Goal: Transaction & Acquisition: Book appointment/travel/reservation

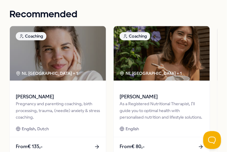
scroll to position [369, 0]
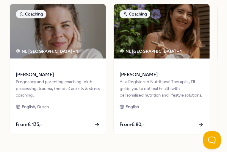
click at [156, 54] on div "NL [GEOGRAPHIC_DATA] + 1" at bounding box center [151, 51] width 62 height 7
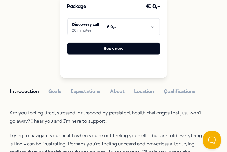
scroll to position [171, 0]
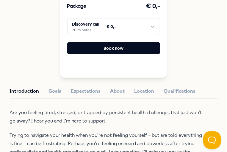
click at [122, 19] on html ".empowr-logo_svg__cls-1{fill:#03032f} All categories Self-care library Back Bri…" at bounding box center [113, 76] width 227 height 152
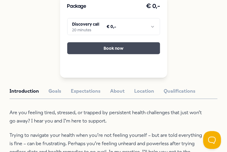
click at [91, 45] on button "Book now" at bounding box center [113, 48] width 93 height 12
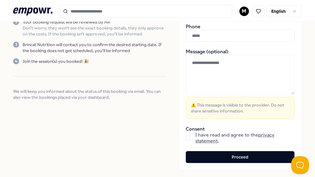
scroll to position [99, 0]
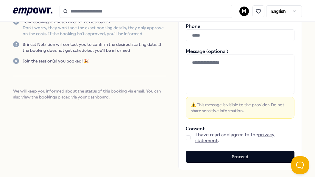
click at [201, 35] on input "text" at bounding box center [240, 35] width 109 height 12
type input "**********"
click at [186, 137] on button "button" at bounding box center [188, 138] width 5 height 5
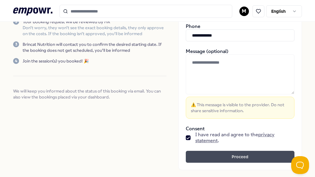
click at [204, 152] on button "Proceed" at bounding box center [240, 157] width 109 height 12
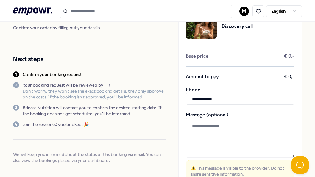
scroll to position [0, 0]
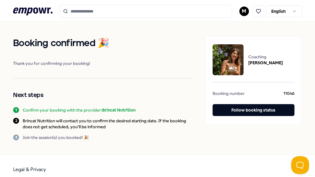
click at [227, 13] on html ".empowr-logo_svg__cls-1{fill:#03032f} M English Booking confirmed 🎉 Thank you f…" at bounding box center [157, 88] width 315 height 177
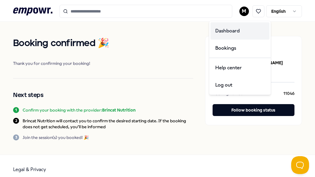
click at [223, 31] on div "Dashboard" at bounding box center [240, 30] width 59 height 17
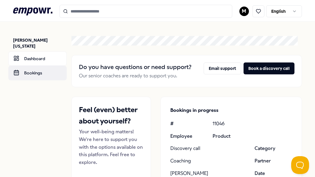
click at [36, 66] on link "Bookings" at bounding box center [37, 73] width 58 height 14
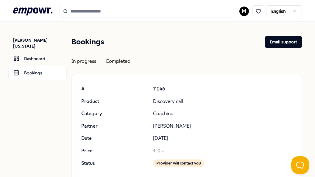
click at [111, 63] on div "Completed" at bounding box center [118, 64] width 25 height 12
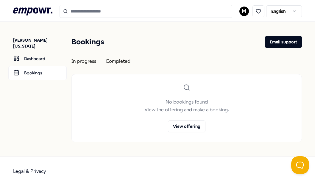
click at [82, 68] on div "In progress" at bounding box center [84, 64] width 25 height 12
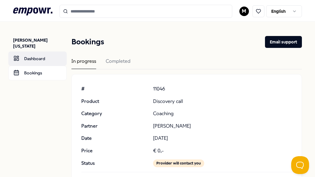
click at [27, 52] on link "Dashboard" at bounding box center [37, 59] width 58 height 14
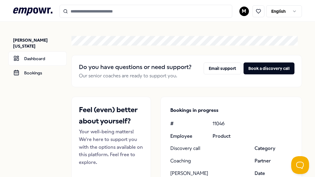
click at [25, 12] on icon at bounding box center [32, 11] width 39 height 8
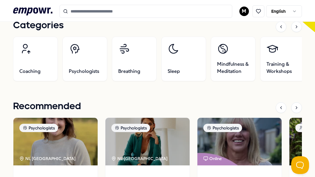
scroll to position [195, 0]
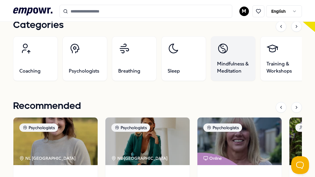
click at [227, 56] on link "Mindfulness & Meditation" at bounding box center [233, 58] width 45 height 45
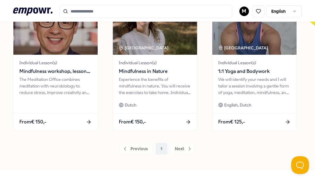
scroll to position [201, 0]
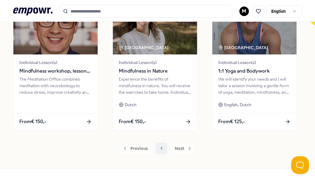
click at [184, 148] on div "Previous 1 Next" at bounding box center [157, 149] width 289 height 12
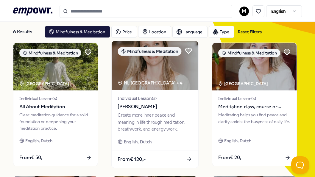
scroll to position [27, 0]
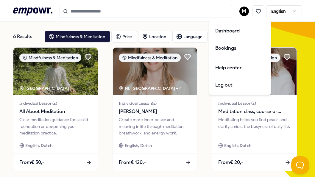
click at [227, 11] on html ".empowr-logo_svg__cls-1{fill:#03032f} M English All categories Self-care librar…" at bounding box center [157, 88] width 315 height 177
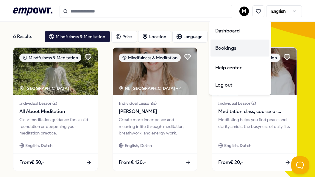
click at [227, 48] on div "Bookings" at bounding box center [240, 48] width 59 height 17
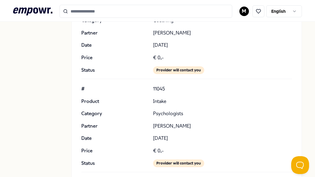
scroll to position [94, 0]
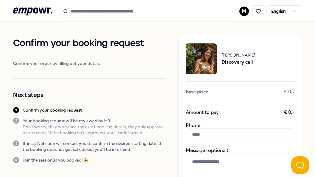
click at [38, 10] on icon ".empowr-logo_svg__cls-1{fill:#03032f}" at bounding box center [32, 11] width 39 height 11
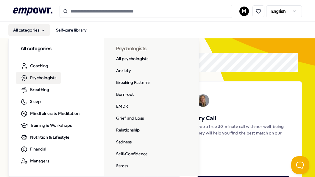
scroll to position [2, 0]
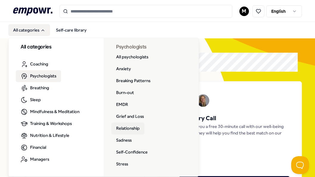
click at [130, 128] on link "Relationship" at bounding box center [127, 129] width 33 height 12
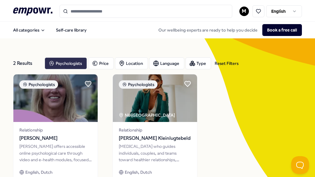
click at [53, 67] on div "Psychologists" at bounding box center [66, 64] width 42 height 12
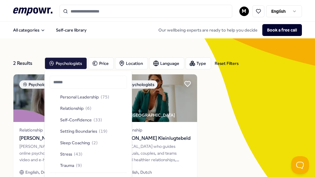
scroll to position [208, 0]
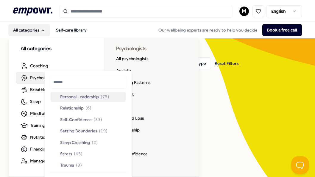
click at [29, 77] on link "Psychologists" at bounding box center [38, 78] width 45 height 12
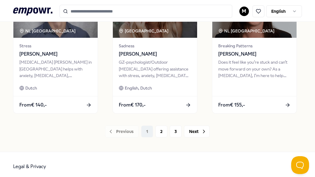
scroll to position [487, 0]
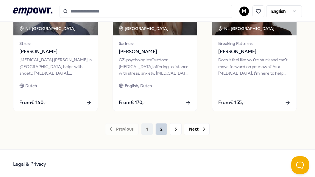
click at [159, 126] on button "2" at bounding box center [162, 129] width 12 height 12
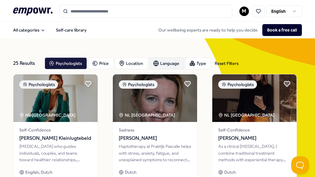
click at [171, 59] on div "Language" at bounding box center [166, 64] width 35 height 12
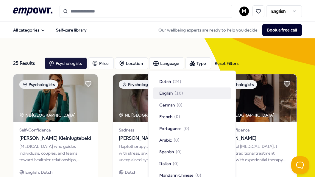
click at [167, 93] on span "English" at bounding box center [165, 93] width 13 height 7
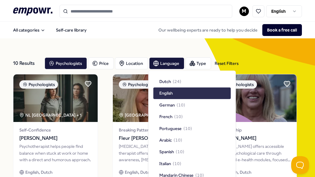
click at [187, 92] on div "English" at bounding box center [191, 93] width 77 height 11
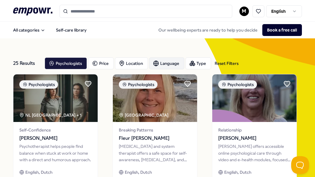
click at [164, 67] on div "Language" at bounding box center [166, 64] width 35 height 12
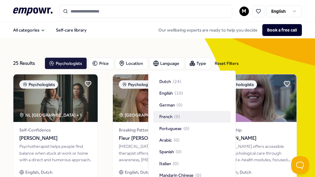
scroll to position [14, 0]
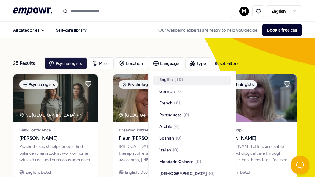
click at [185, 77] on div "English ( 10 )" at bounding box center [191, 79] width 77 height 11
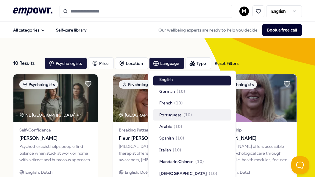
scroll to position [17, 0]
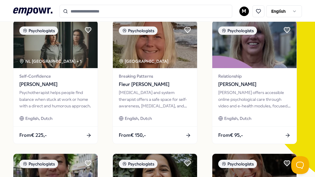
scroll to position [0, 0]
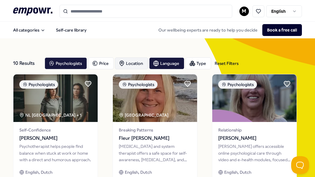
click at [129, 62] on div "Location" at bounding box center [131, 64] width 33 height 12
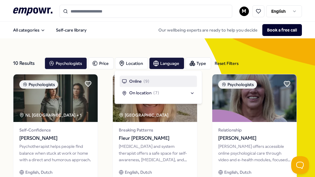
click at [142, 83] on div "Online ( 9 )" at bounding box center [135, 81] width 27 height 7
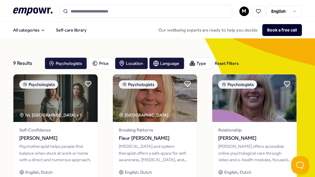
click at [202, 63] on div "Type" at bounding box center [199, 64] width 26 height 12
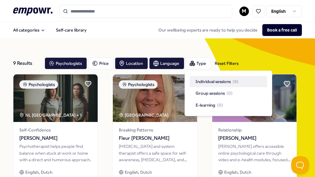
click at [223, 79] on span "Individual sessions" at bounding box center [213, 81] width 35 height 7
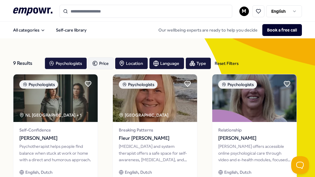
click at [100, 59] on div "Price" at bounding box center [101, 64] width 26 height 12
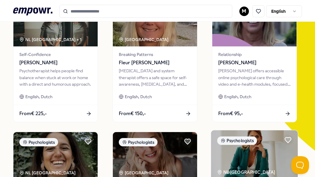
scroll to position [75, 0]
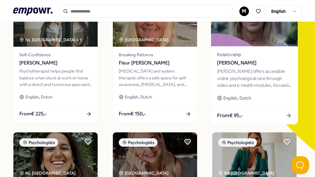
click at [250, 82] on div "[PERSON_NAME] offers accessible online psychological care through video and e-h…" at bounding box center [254, 78] width 74 height 21
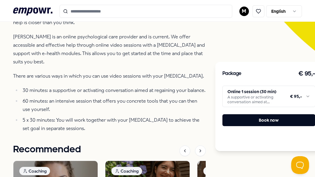
scroll to position [176, 0]
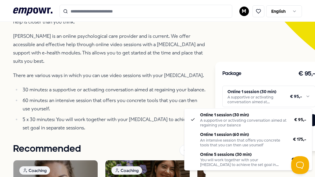
click at [256, 102] on html ".empowr-logo_svg__cls-1{fill:#03032f} M English All categories Self-care librar…" at bounding box center [157, 88] width 315 height 177
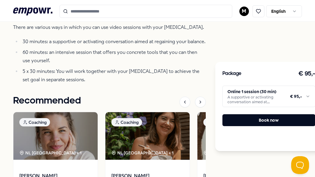
drag, startPoint x: 313, startPoint y: 92, endPoint x: 317, endPoint y: 110, distance: 18.1
click at [315, 110] on html ".empowr-logo_svg__cls-1{fill:#03032f} M English All categories Self-care librar…" at bounding box center [157, 88] width 315 height 177
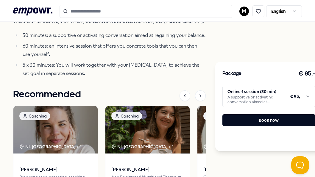
click at [298, 97] on html ".empowr-logo_svg__cls-1{fill:#03032f} M English All categories Self-care librar…" at bounding box center [157, 88] width 315 height 177
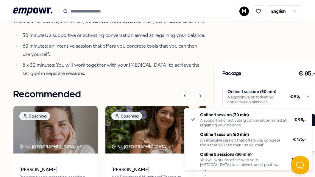
click at [290, 41] on html ".empowr-logo_svg__cls-1{fill:#03032f} M English All categories Self-care librar…" at bounding box center [157, 88] width 315 height 177
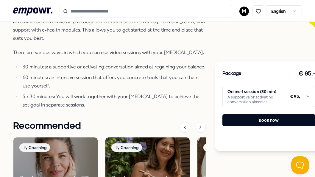
scroll to position [167, 0]
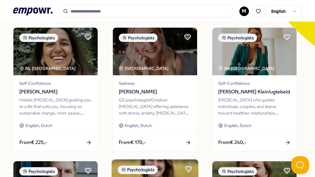
scroll to position [180, 0]
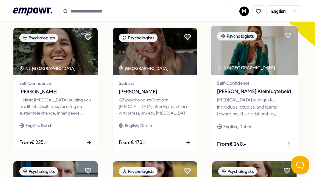
click at [226, 93] on span "[PERSON_NAME] Kleinlugtebeld" at bounding box center [254, 92] width 74 height 8
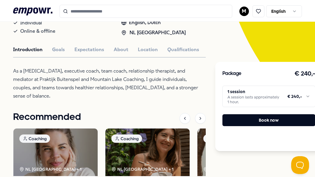
scroll to position [109, 0]
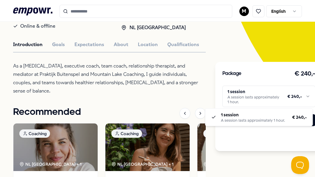
click at [262, 95] on html ".empowr-logo_svg__cls-1{fill:#03032f} M English All categories Self-care librar…" at bounding box center [157, 88] width 315 height 177
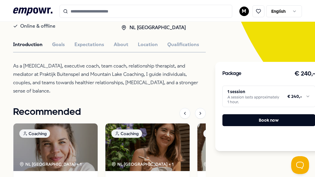
click at [197, 92] on html ".empowr-logo_svg__cls-1{fill:#03032f} M English All categories Self-care librar…" at bounding box center [157, 88] width 315 height 177
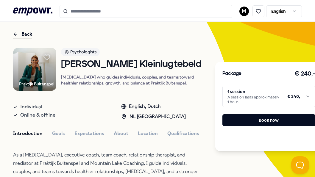
scroll to position [13, 0]
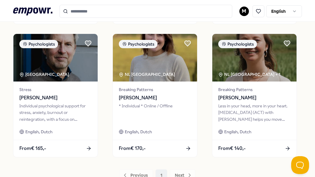
scroll to position [293, 0]
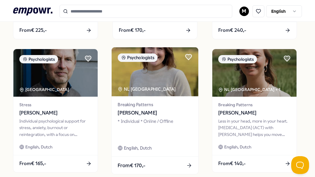
click at [147, 123] on div "* Individual * Online / Offline" at bounding box center [155, 128] width 74 height 21
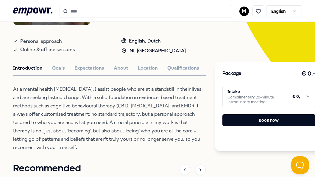
scroll to position [120, 0]
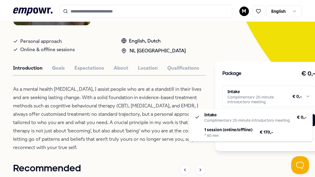
click at [272, 91] on html ".empowr-logo_svg__cls-1{fill:#03032f} M English All categories Self-care librar…" at bounding box center [157, 88] width 315 height 177
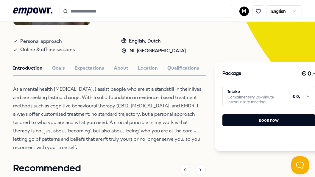
click at [170, 116] on html ".empowr-logo_svg__cls-1{fill:#03032f} M English All categories Self-care librar…" at bounding box center [157, 88] width 315 height 177
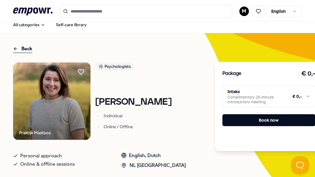
scroll to position [53, 0]
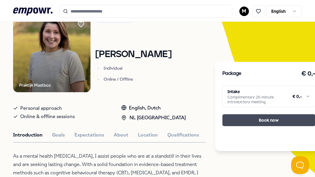
click at [260, 118] on button "Book now" at bounding box center [269, 120] width 93 height 12
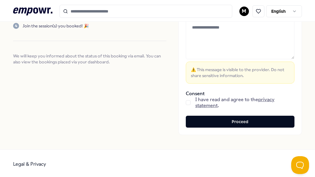
scroll to position [135, 0]
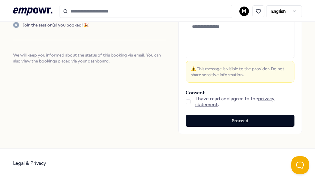
click at [186, 104] on div "I have read and agree to the privacy statement ." at bounding box center [240, 102] width 109 height 12
click at [186, 100] on button "button" at bounding box center [188, 102] width 5 height 5
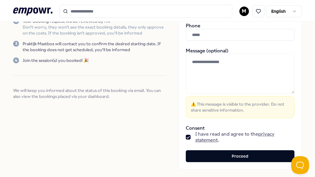
scroll to position [105, 0]
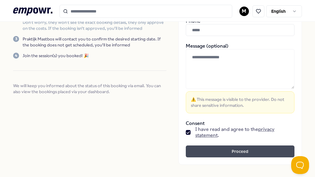
click at [234, 153] on button "Proceed" at bounding box center [240, 152] width 109 height 12
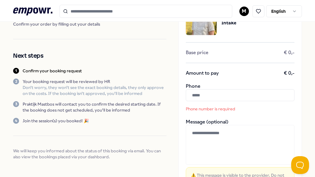
scroll to position [38, 0]
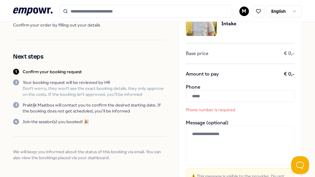
click at [203, 100] on input "text" at bounding box center [240, 96] width 109 height 12
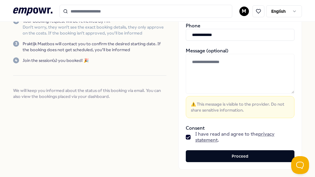
scroll to position [101, 0]
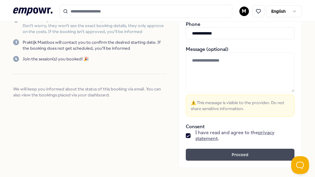
type input "**********"
click at [202, 153] on button "Proceed" at bounding box center [240, 155] width 109 height 12
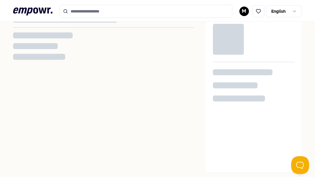
scroll to position [7, 0]
